Goal: Information Seeking & Learning: Learn about a topic

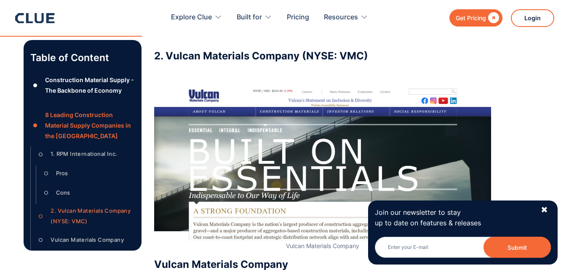
scroll to position [1934, 0]
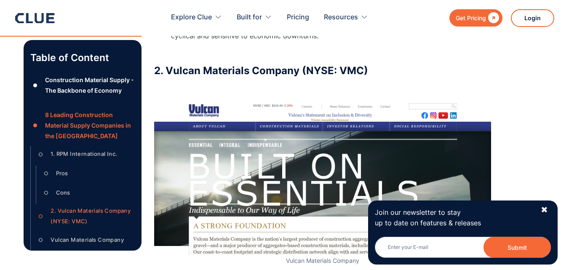
click at [181, 77] on h3 "2. Vulcan Materials Company (NYSE: VMC)" at bounding box center [322, 70] width 337 height 13
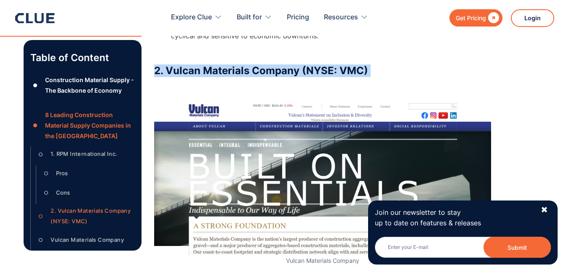
click at [181, 77] on h3 "2. Vulcan Materials Company (NYSE: VMC)" at bounding box center [322, 70] width 337 height 13
drag, startPoint x: 166, startPoint y: 86, endPoint x: 373, endPoint y: 84, distance: 206.5
click at [373, 77] on h3 "2. Vulcan Materials Company (NYSE: VMC)" at bounding box center [322, 70] width 337 height 13
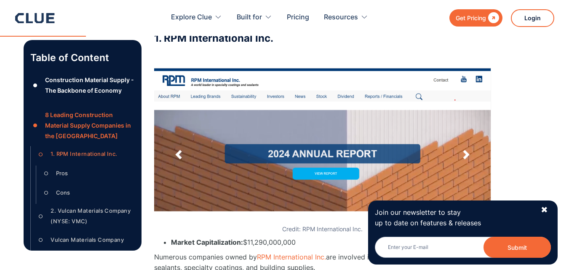
scroll to position [1133, 0]
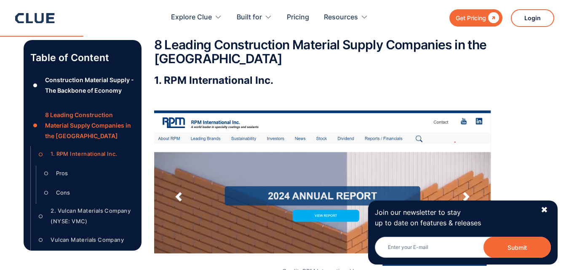
click at [206, 87] on h3 "1. RPM International Inc." at bounding box center [322, 80] width 337 height 13
drag, startPoint x: 206, startPoint y: 96, endPoint x: 175, endPoint y: 97, distance: 31.6
click at [175, 87] on h3 "1. RPM International Inc." at bounding box center [322, 80] width 337 height 13
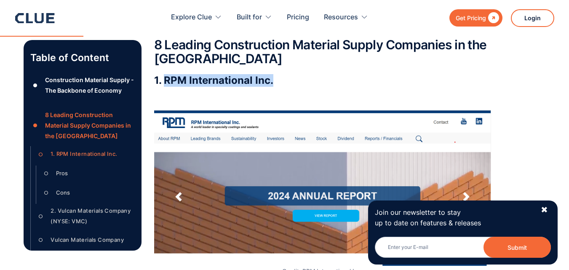
drag, startPoint x: 163, startPoint y: 94, endPoint x: 280, endPoint y: 88, distance: 117.3
click at [280, 87] on h3 "1. RPM International Inc." at bounding box center [322, 80] width 337 height 13
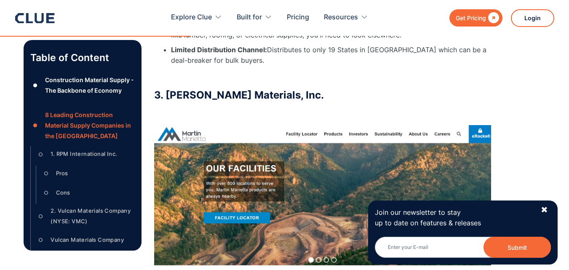
scroll to position [2608, 0]
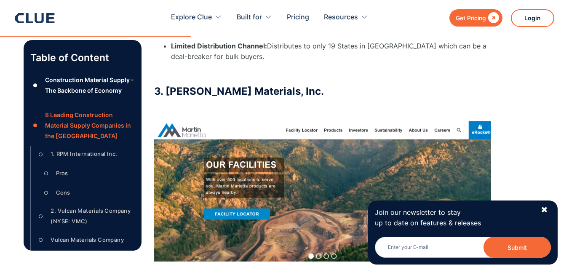
click at [232, 93] on h3 "3. [PERSON_NAME] Materials, Inc." at bounding box center [322, 91] width 337 height 13
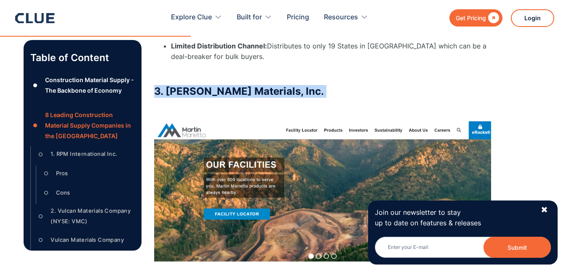
click at [232, 93] on h3 "3. [PERSON_NAME] Materials, Inc." at bounding box center [322, 91] width 337 height 13
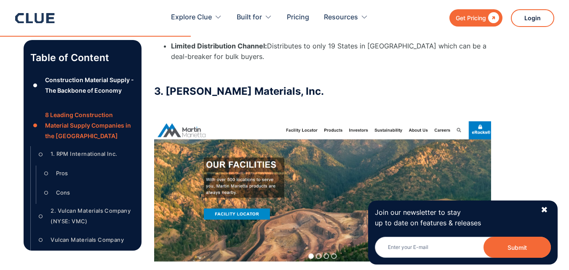
drag, startPoint x: 166, startPoint y: 94, endPoint x: 309, endPoint y: 91, distance: 142.9
click at [310, 91] on h3 "3. [PERSON_NAME] Materials, Inc." at bounding box center [322, 91] width 337 height 13
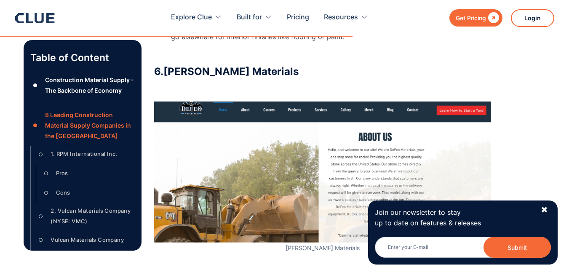
scroll to position [4842, 0]
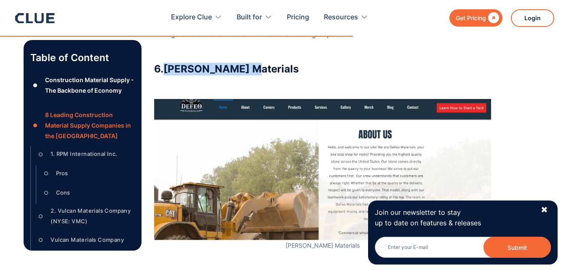
drag, startPoint x: 168, startPoint y: 52, endPoint x: 255, endPoint y: 50, distance: 87.3
click at [255, 63] on h3 "6. [PERSON_NAME] Materials" at bounding box center [322, 69] width 337 height 13
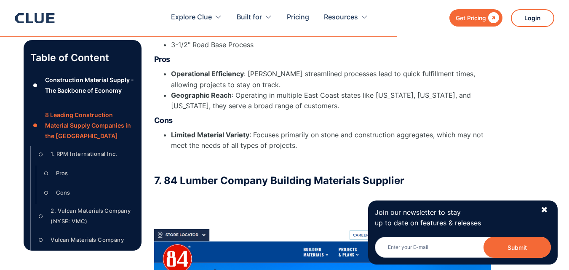
scroll to position [5516, 0]
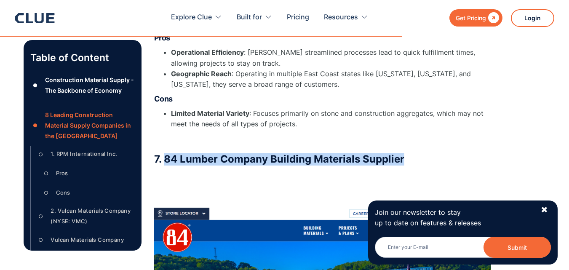
drag, startPoint x: 163, startPoint y: 141, endPoint x: 413, endPoint y: 143, distance: 249.5
click at [413, 153] on h3 "7. 84 Lumber Company Building Materials Supplier" at bounding box center [322, 159] width 337 height 13
